Goal: Transaction & Acquisition: Subscribe to service/newsletter

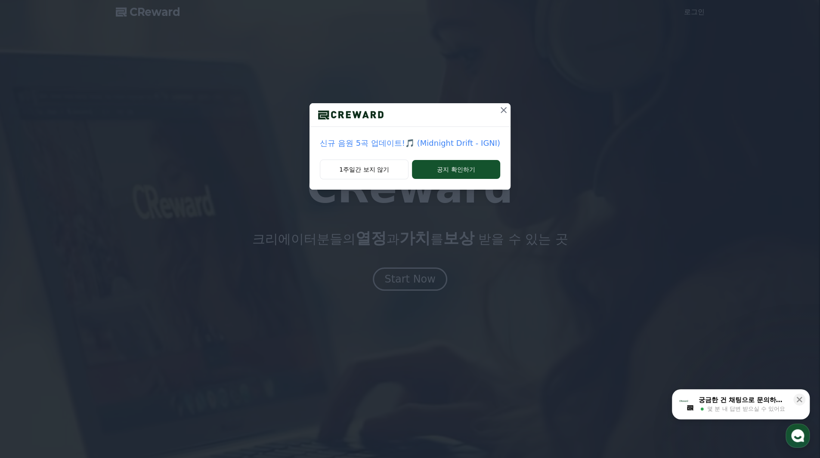
click at [500, 110] on icon at bounding box center [503, 110] width 10 height 10
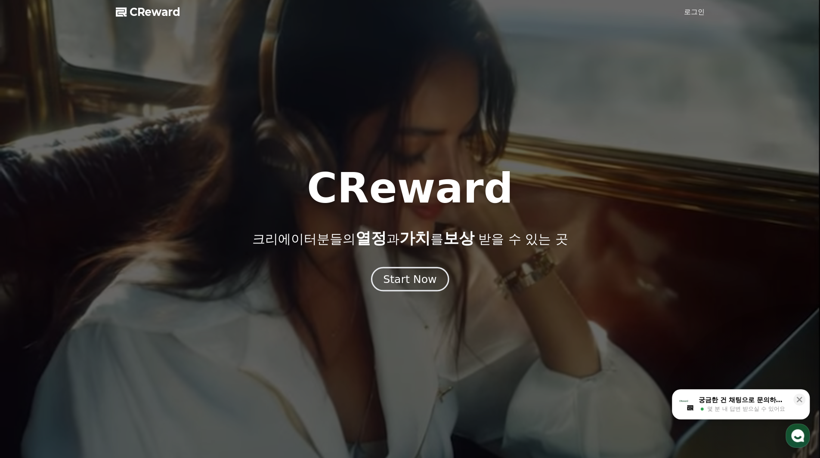
click at [435, 278] on button "Start Now" at bounding box center [410, 279] width 78 height 25
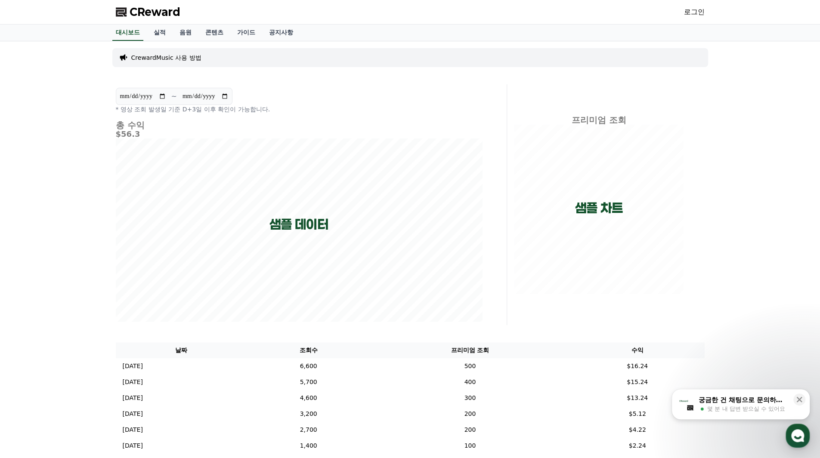
click at [691, 10] on link "로그인" at bounding box center [694, 12] width 21 height 10
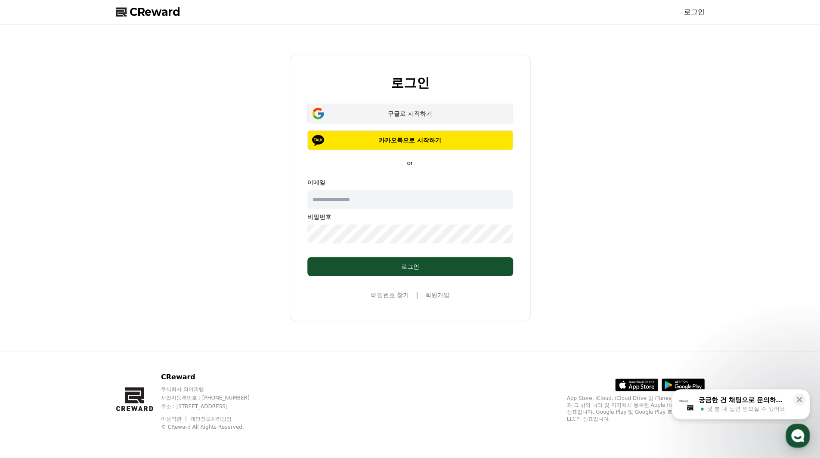
click at [479, 118] on button "구글로 시작하기" at bounding box center [410, 114] width 206 height 20
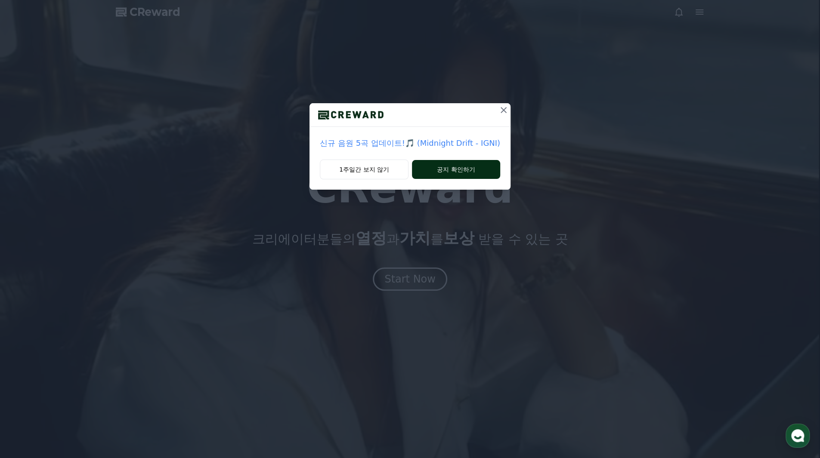
click at [449, 172] on button "공지 확인하기" at bounding box center [456, 169] width 88 height 19
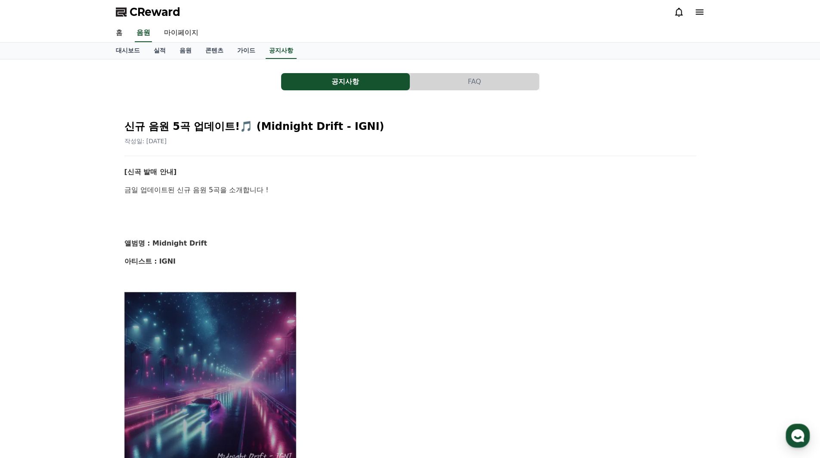
click at [449, 187] on p "금일 업데이트된 신규 음원 5곡을 소개합니다 !" at bounding box center [409, 190] width 571 height 11
